Goal: Information Seeking & Learning: Learn about a topic

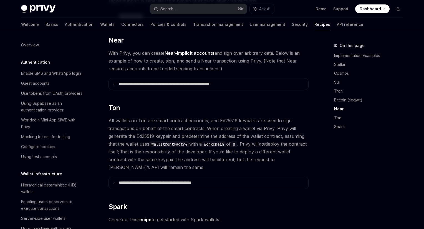
scroll to position [141, 0]
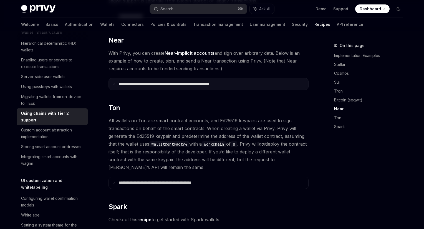
click at [181, 78] on summary "**********" at bounding box center [208, 84] width 199 height 12
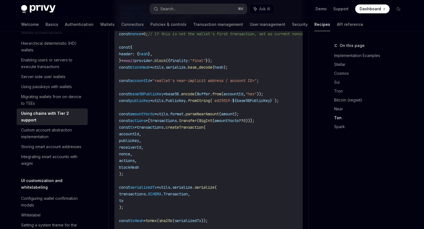
scroll to position [677, 0]
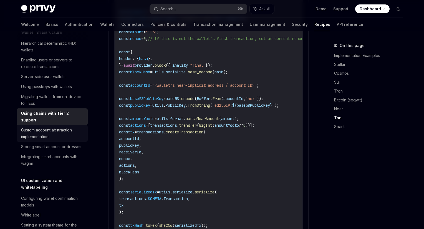
click at [54, 140] on div "Custom account abstraction implementation" at bounding box center [52, 132] width 63 height 13
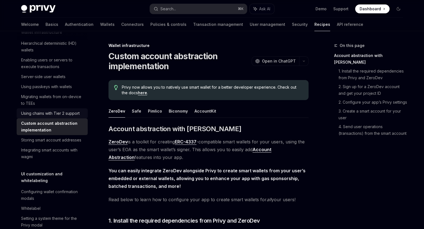
click at [49, 116] on div "Using chains with Tier 2 support" at bounding box center [50, 113] width 59 height 7
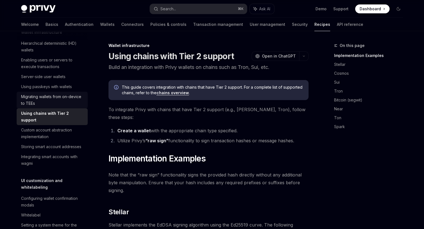
click at [45, 107] on div "Migrating wallets from on-device to TEEs" at bounding box center [52, 99] width 63 height 13
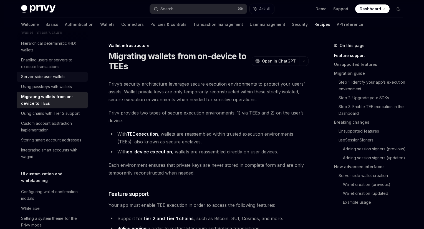
click at [45, 82] on link "Server-side user wallets" at bounding box center [52, 77] width 71 height 10
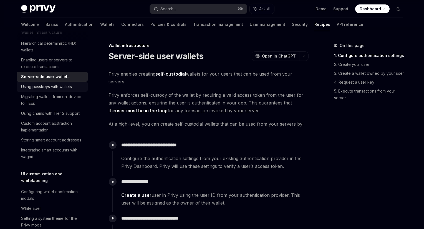
click at [45, 90] on div "Using passkeys with wallets" at bounding box center [46, 86] width 51 height 7
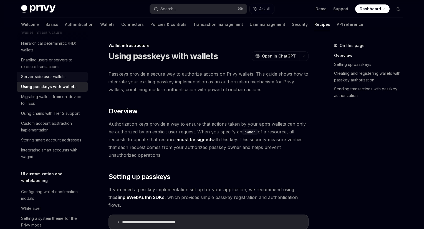
click at [50, 80] on div "Server-side user wallets" at bounding box center [43, 76] width 44 height 7
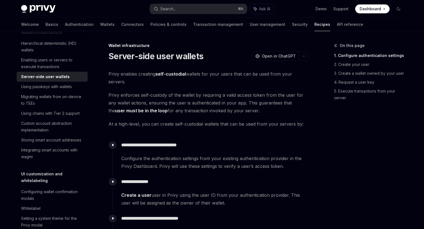
type textarea "*"
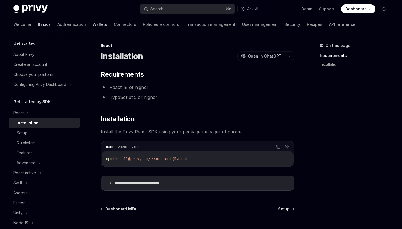
click at [93, 24] on link "Wallets" at bounding box center [100, 24] width 14 height 13
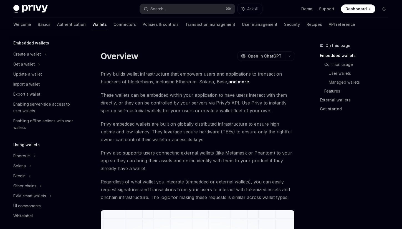
scroll to position [38, 0]
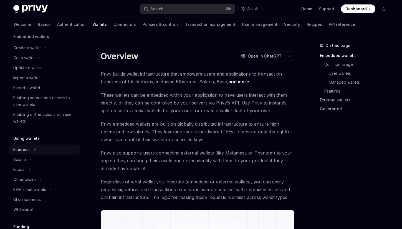
click at [42, 53] on div "Ethereum" at bounding box center [44, 48] width 71 height 10
type textarea "*"
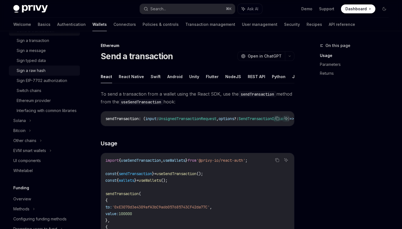
scroll to position [168, 0]
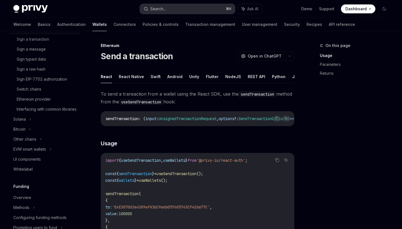
click at [161, 9] on div "Search..." at bounding box center [158, 9] width 16 height 7
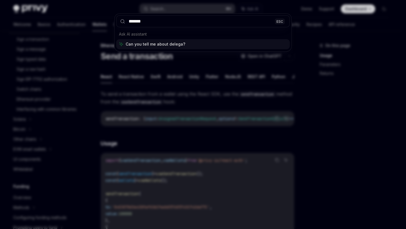
type input "********"
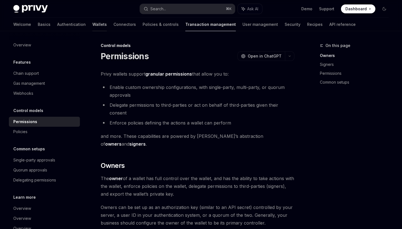
click at [92, 25] on link "Wallets" at bounding box center [99, 24] width 14 height 13
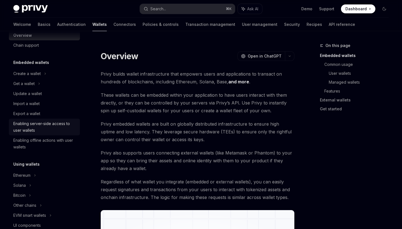
scroll to position [19, 0]
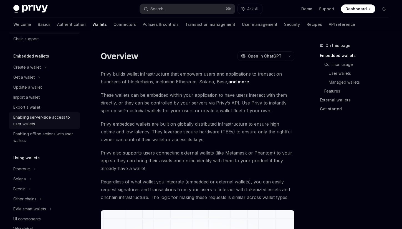
click at [42, 120] on div "Enabling server-side access to user wallets" at bounding box center [44, 120] width 63 height 13
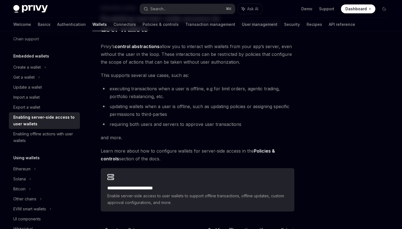
scroll to position [87, 0]
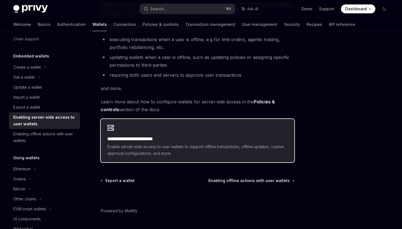
click at [151, 150] on span "Enable server-side access to user wallets to support offline transactions, offl…" at bounding box center [197, 149] width 180 height 13
type textarea "*"
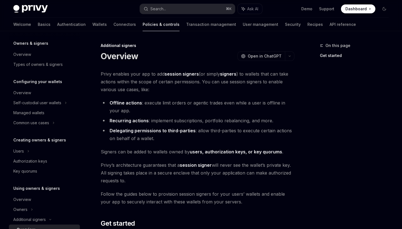
scroll to position [118, 0]
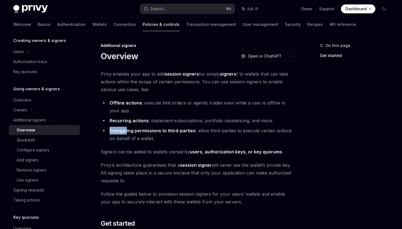
drag, startPoint x: 110, startPoint y: 130, endPoint x: 126, endPoint y: 130, distance: 15.8
click at [126, 130] on strong "Delegating permissions to third-parties" at bounding box center [153, 131] width 86 height 6
copy strong "Delegat"
